Goal: Transaction & Acquisition: Purchase product/service

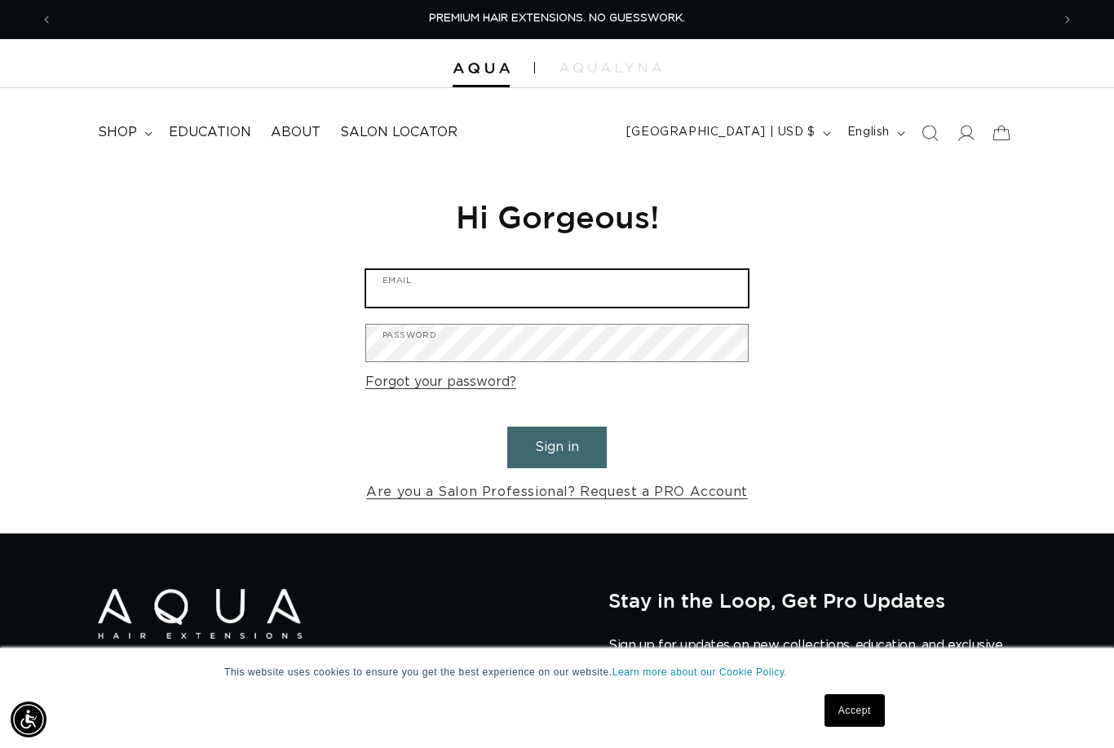
type input "[EMAIL_ADDRESS][DOMAIN_NAME]"
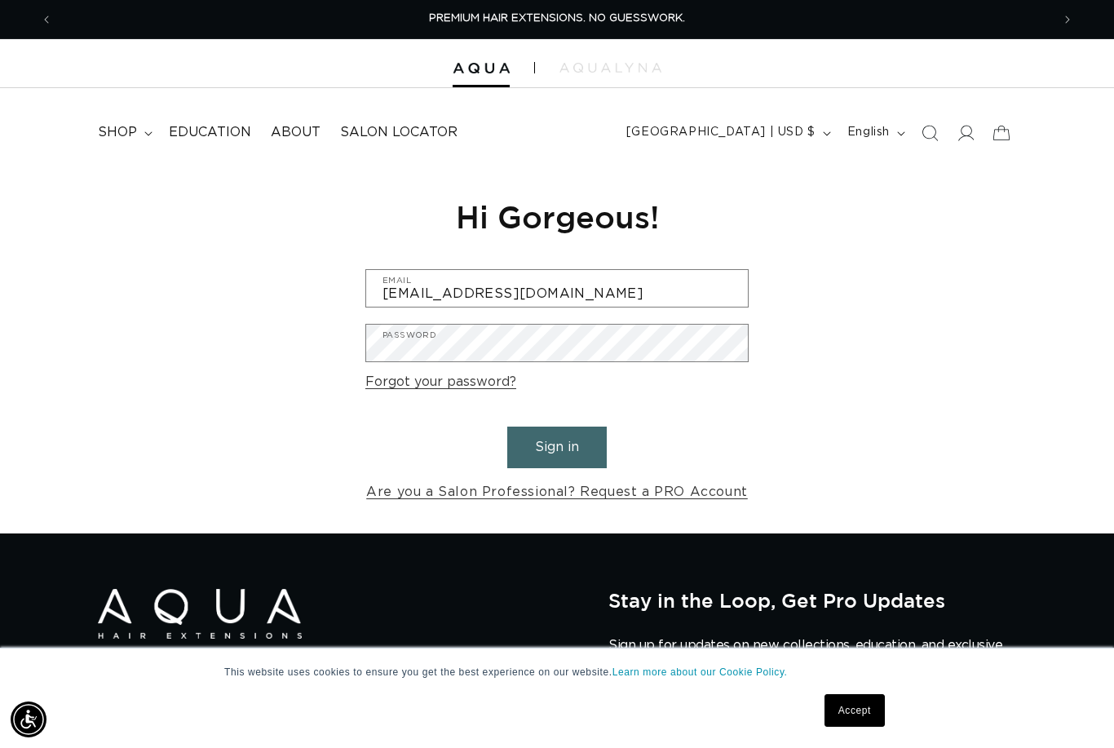
click at [557, 444] on button "Sign in" at bounding box center [556, 447] width 99 height 42
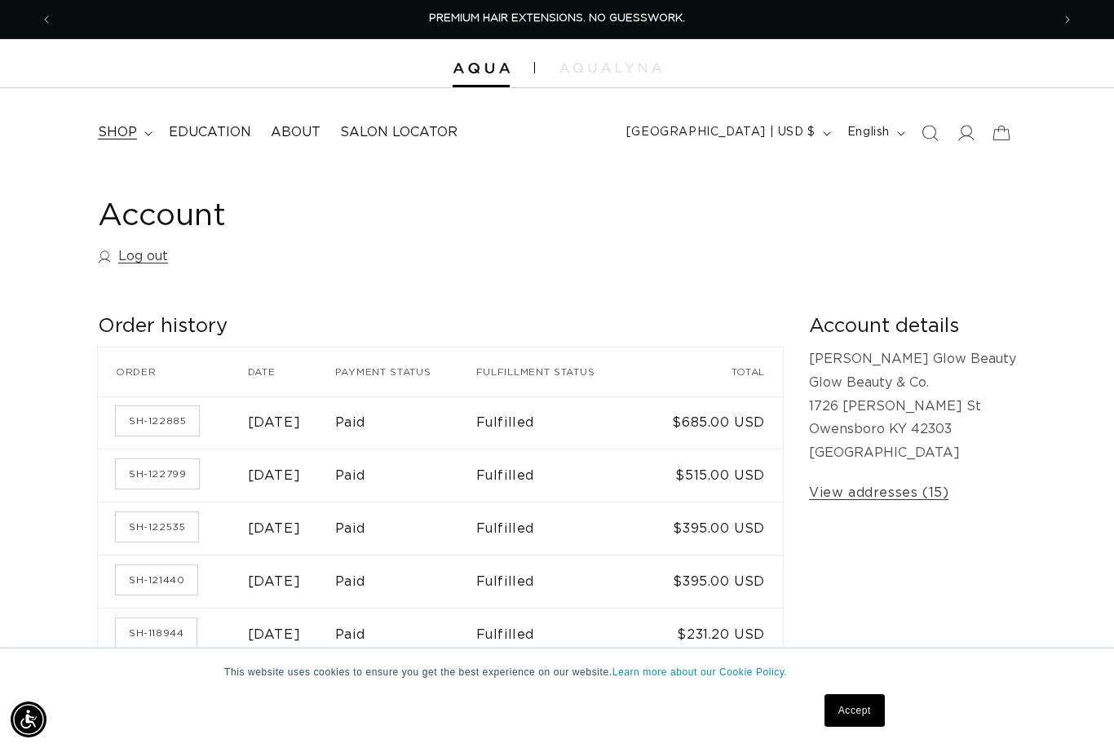
click at [123, 130] on span "shop" at bounding box center [117, 132] width 39 height 17
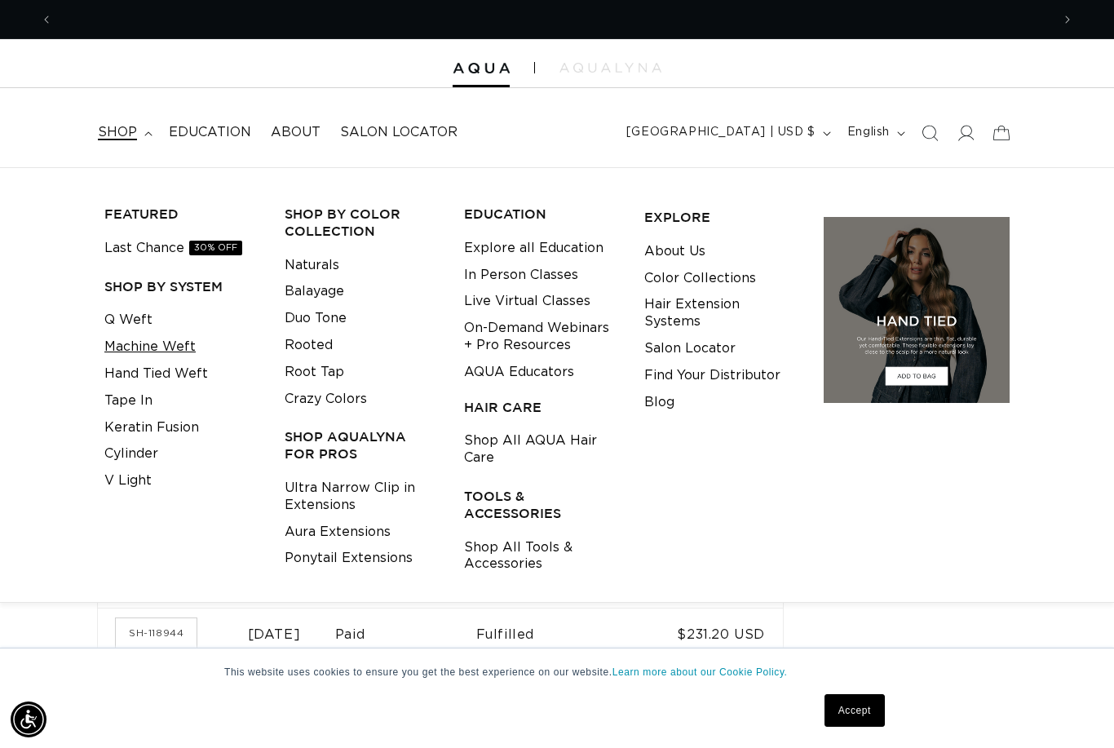
click at [135, 340] on link "Machine Weft" at bounding box center [149, 347] width 91 height 27
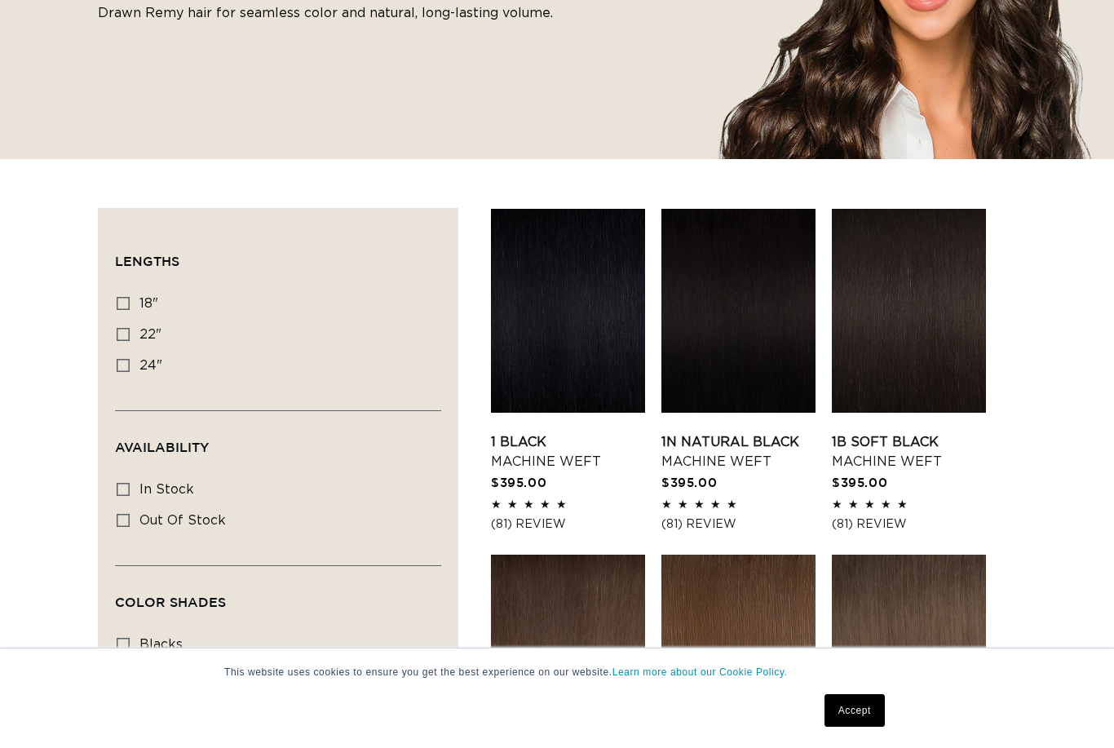
scroll to position [378, 0]
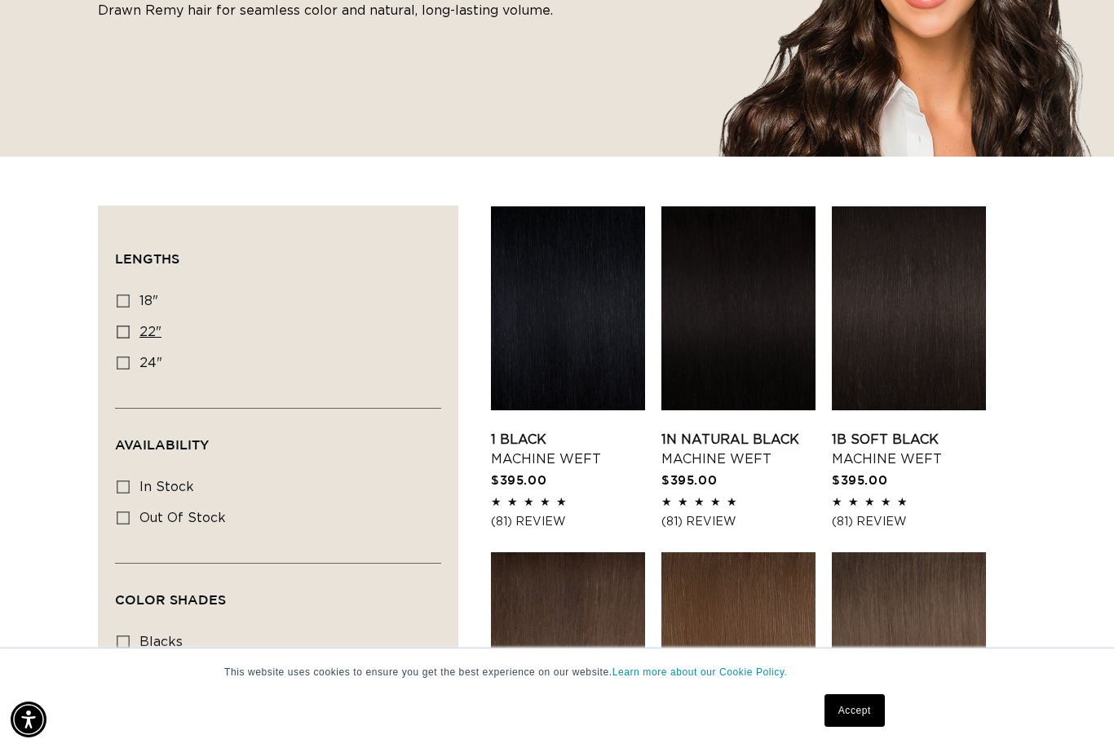
click at [117, 325] on input "22" 22" (33 products)" at bounding box center [123, 331] width 13 height 13
checkbox input "true"
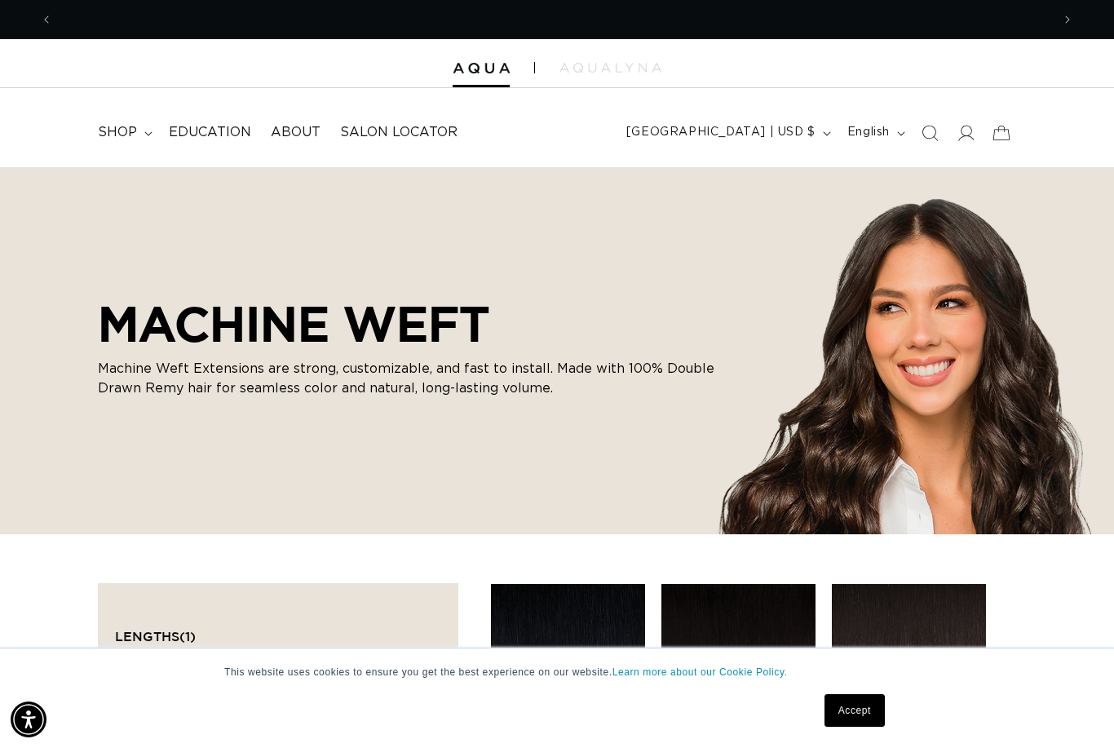
scroll to position [0, 1996]
